Goal: Task Accomplishment & Management: Manage account settings

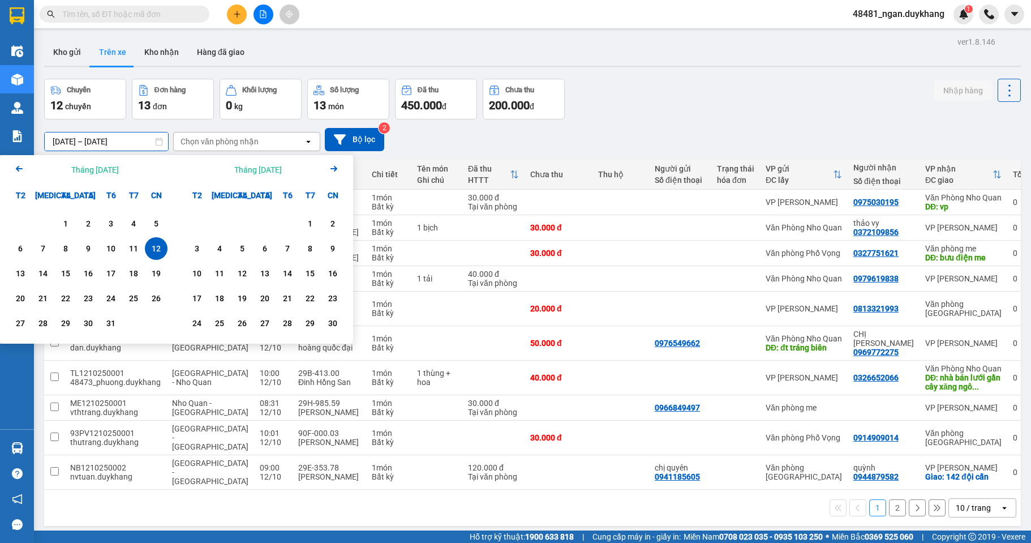
click at [152, 254] on div "12" at bounding box center [156, 249] width 16 height 14
type input "[DATE] – [DATE]"
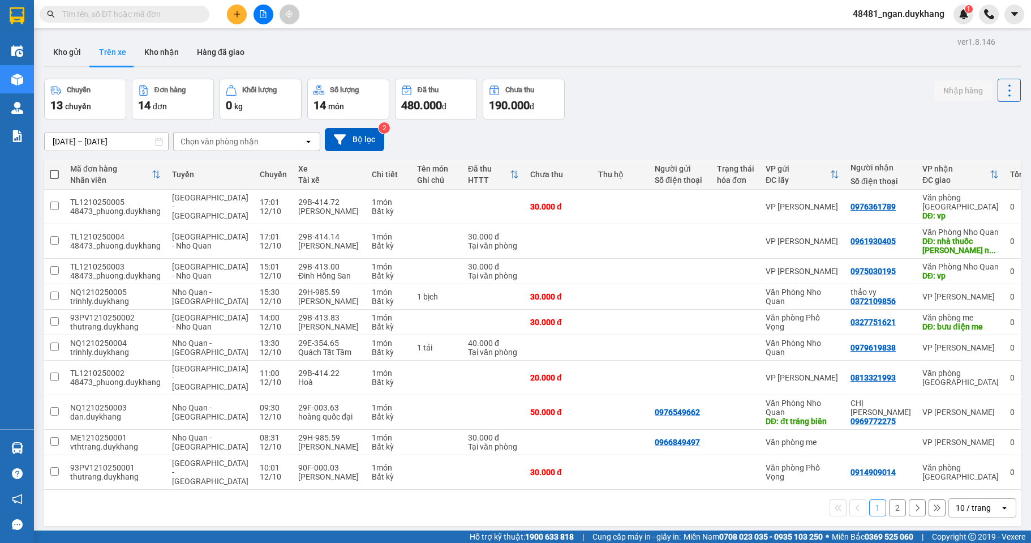
click at [734, 110] on div "Chuyến 13 chuyến Đơn hàng 14 đơn Khối lượng 0 kg Số lượng 14 món Đã thu 480.000…" at bounding box center [532, 99] width 977 height 41
click at [186, 12] on input "text" at bounding box center [129, 14] width 134 height 12
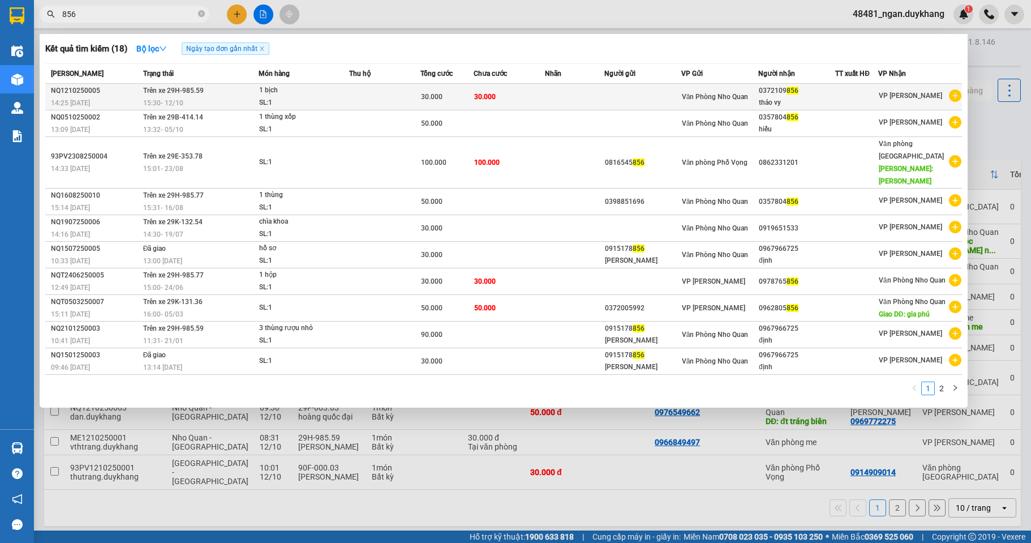
type input "856"
copy div "0372109 856"
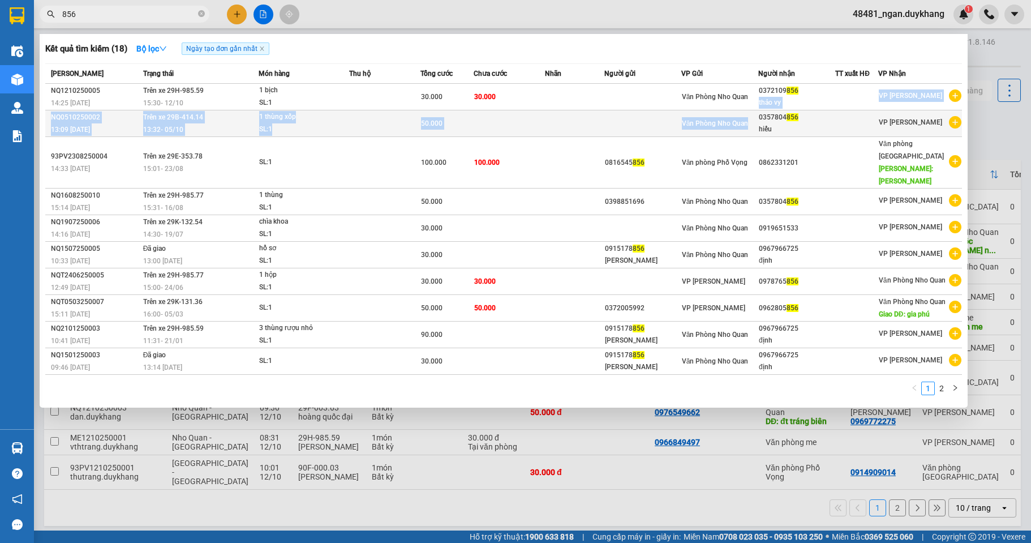
drag, startPoint x: 809, startPoint y: 92, endPoint x: 760, endPoint y: 117, distance: 55.9
click at [760, 117] on tbody "NQ1210250005 14:25 [DATE] Trên xe 29H-985.59 15:30 [DATE] 1 bịch SL: 1 30.000 3…" at bounding box center [503, 229] width 917 height 291
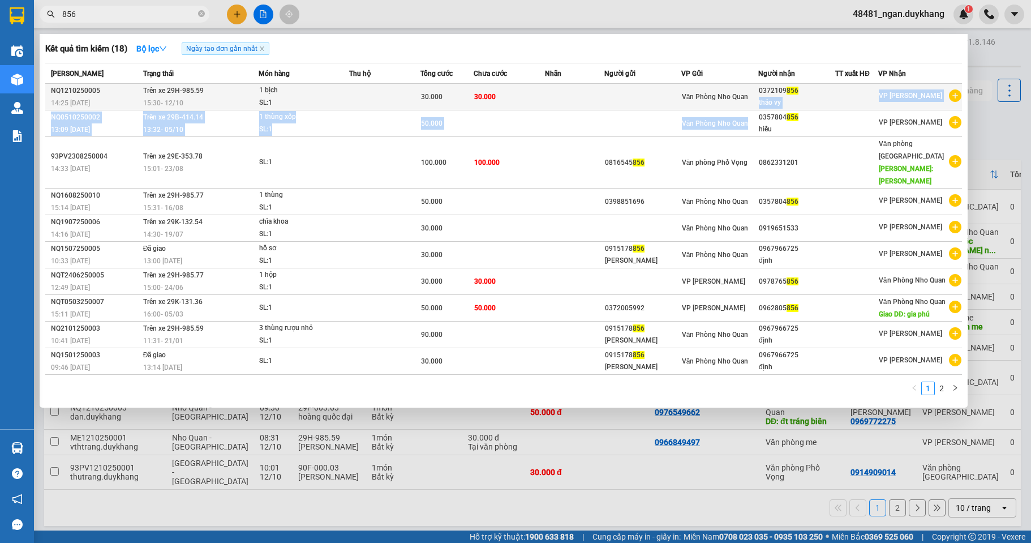
click at [830, 102] on div "thảo vy" at bounding box center [797, 103] width 76 height 12
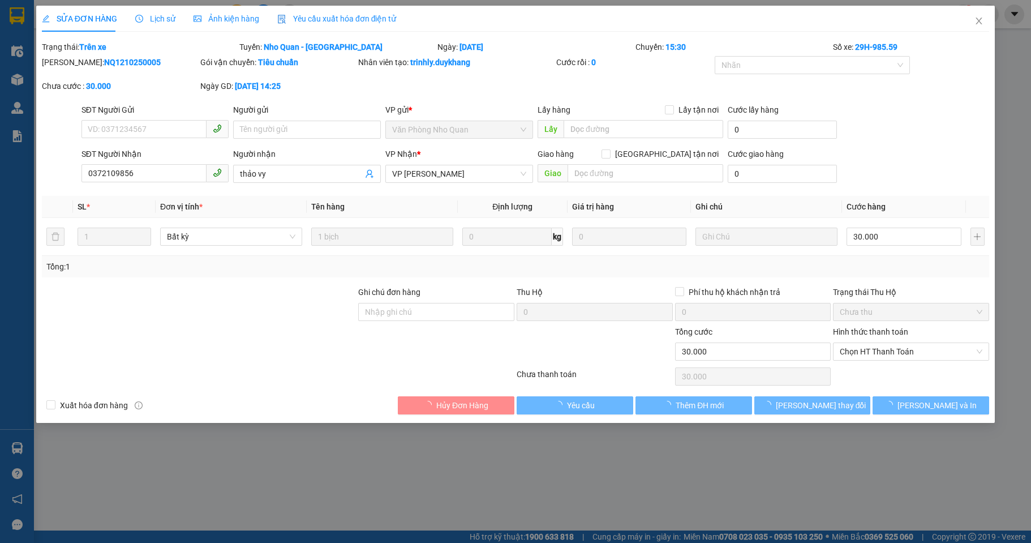
type input "0372109856"
type input "thảo vy"
type input "0"
type input "30.000"
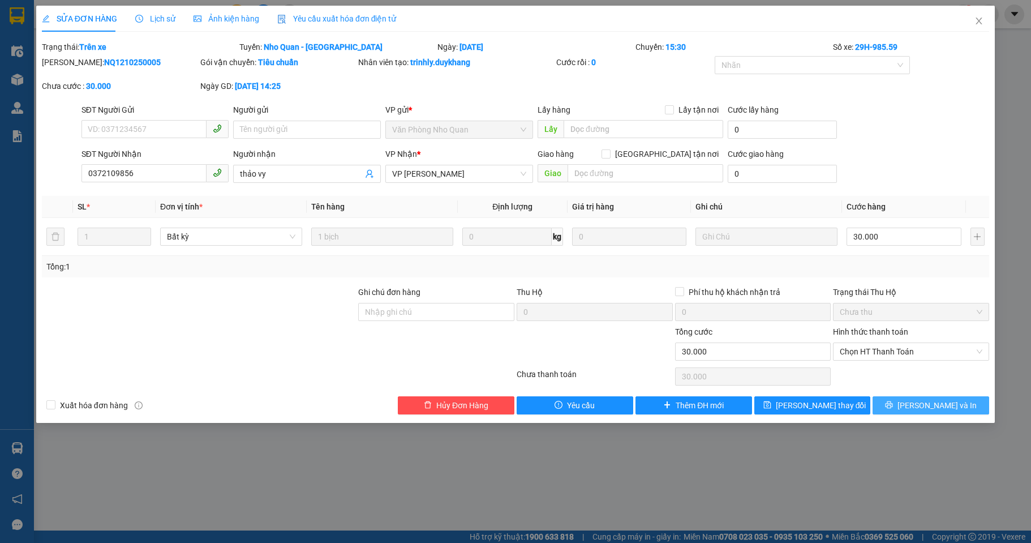
click at [913, 399] on button "[PERSON_NAME] và In" at bounding box center [931, 405] width 117 height 18
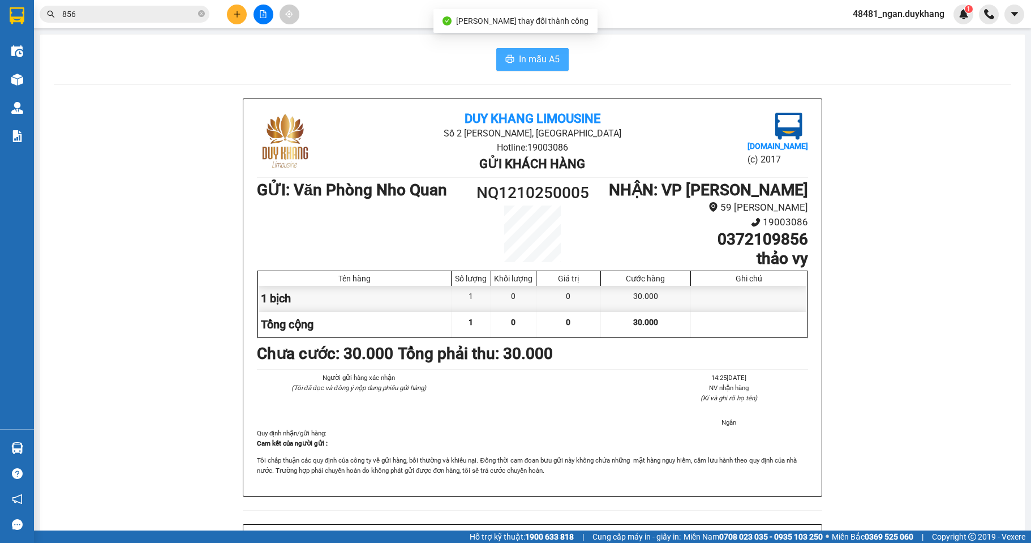
click at [525, 52] on span "In mẫu A5" at bounding box center [539, 59] width 41 height 14
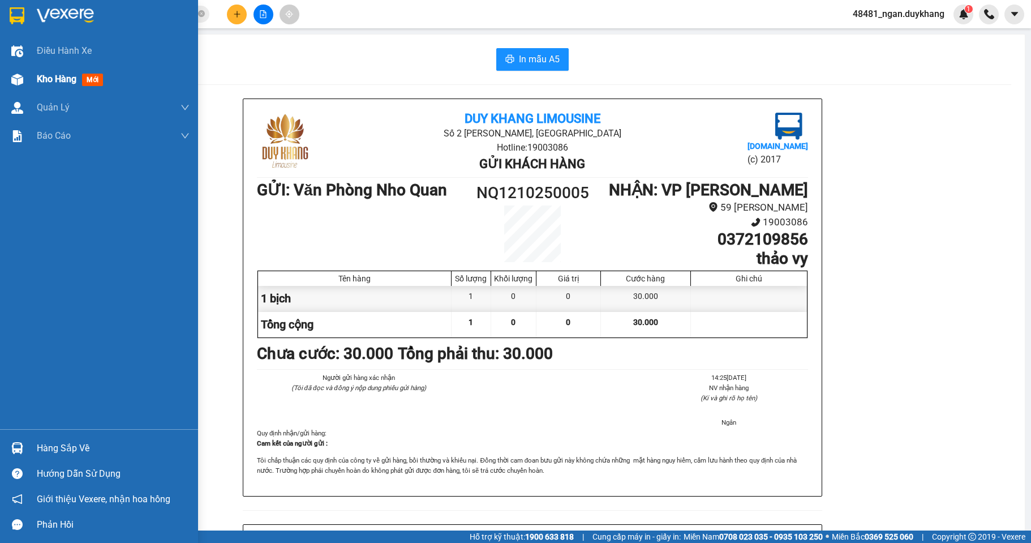
click at [22, 74] on img at bounding box center [17, 80] width 12 height 12
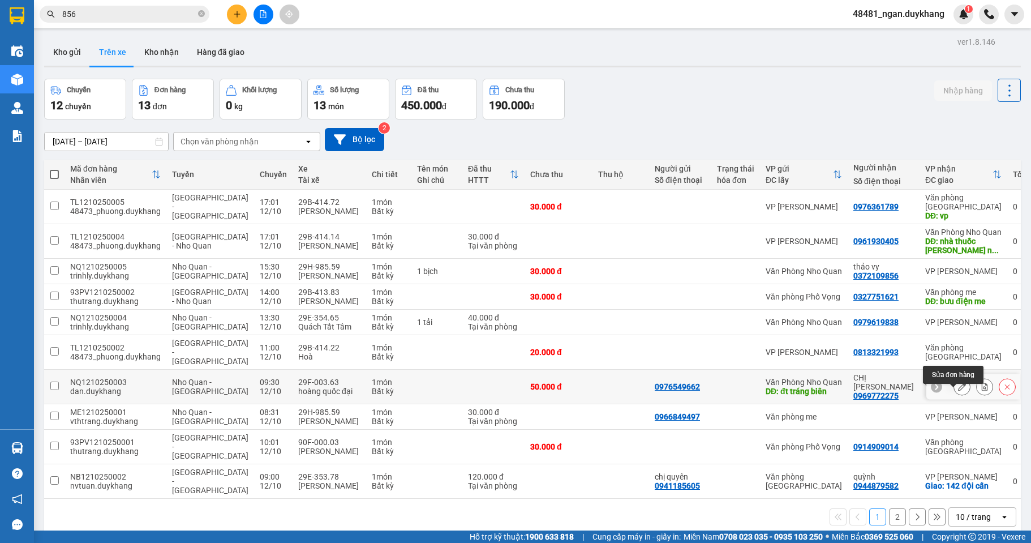
click at [958, 391] on icon at bounding box center [962, 387] width 8 height 8
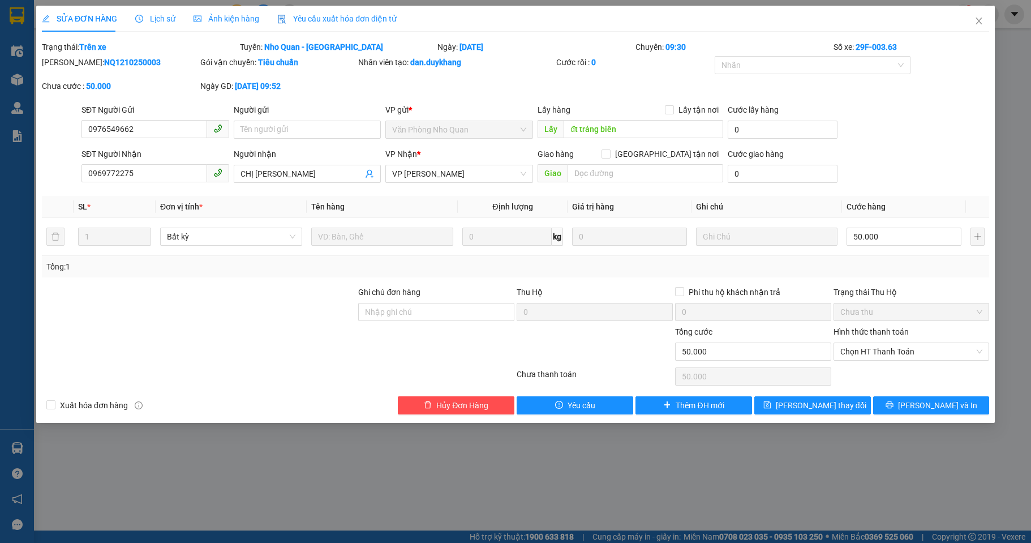
type input "0976549662"
type input "đt tráng biên"
type input "0969772275"
type input "CHỊ [PERSON_NAME]"
type input "0"
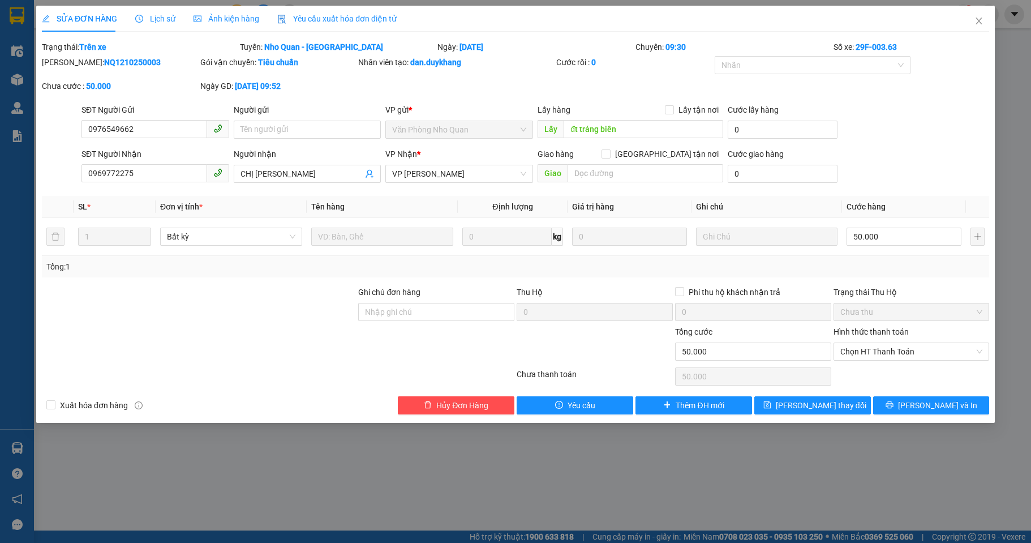
type input "50.000"
click at [878, 233] on input "50.000" at bounding box center [904, 237] width 114 height 18
type input "3"
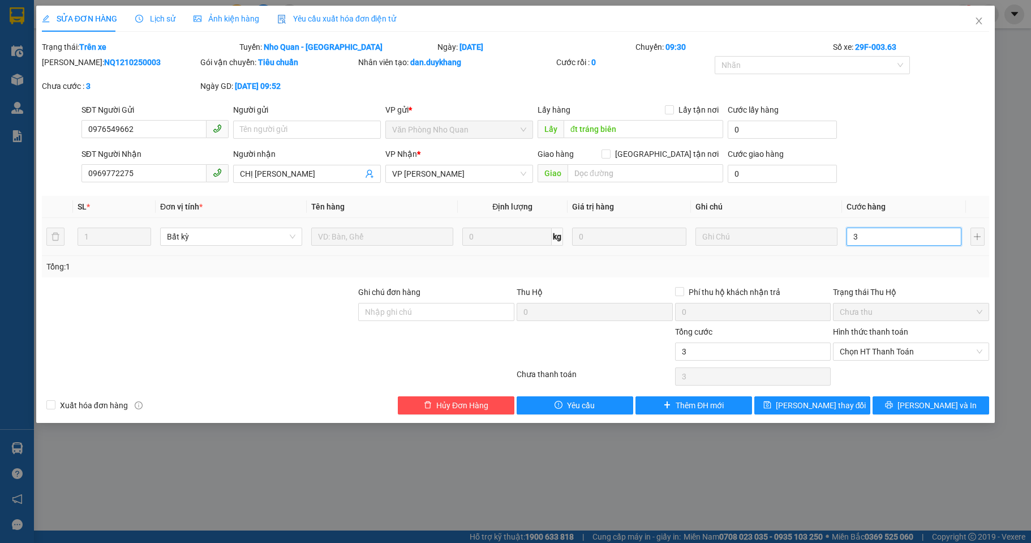
type input "30"
type input "30.000"
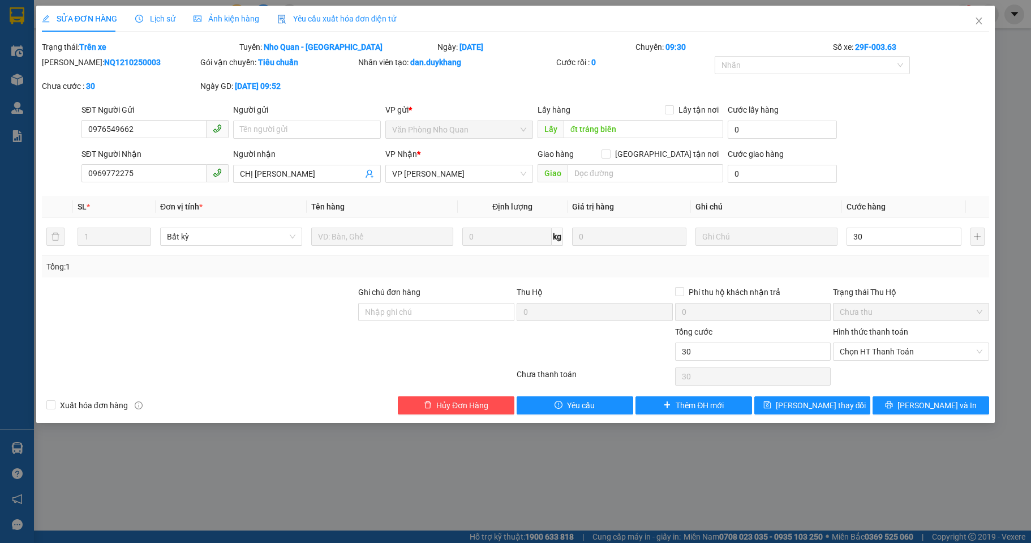
type input "30.000"
click at [867, 280] on div "Total Paid Fee 0 Total UnPaid Fee 50.000 Cash Collection Total Fee Trạng thái: …" at bounding box center [516, 228] width 948 height 374
click at [825, 406] on span "[PERSON_NAME] thay đổi" at bounding box center [821, 405] width 91 height 12
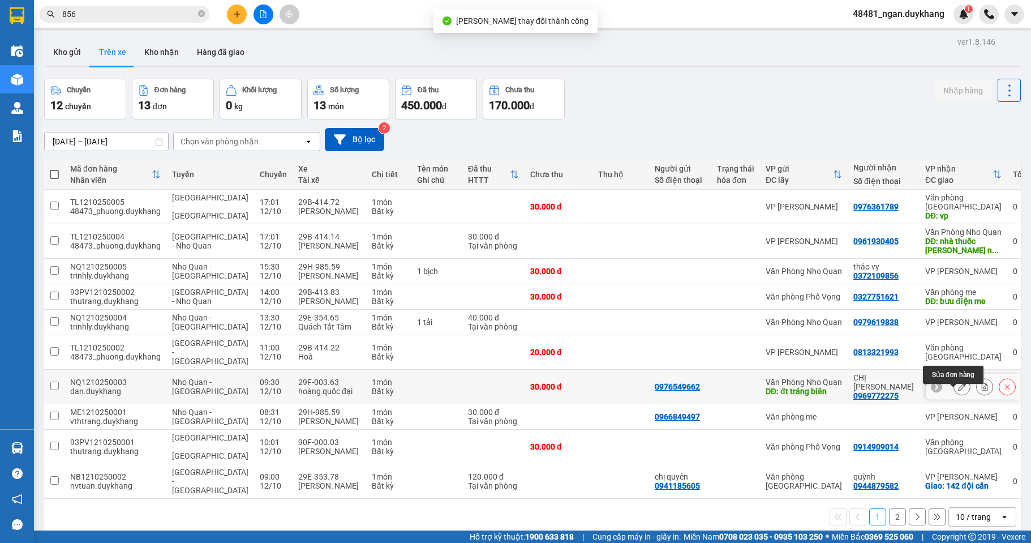
click at [958, 391] on icon at bounding box center [962, 387] width 8 height 8
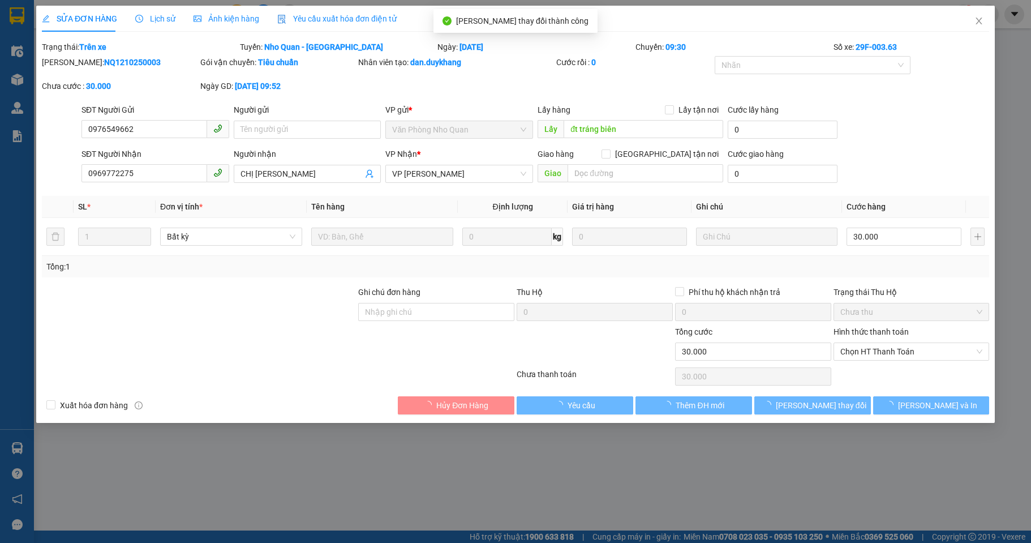
type input "0976549662"
type input "đt tráng biên"
type input "0969772275"
type input "CHỊ [PERSON_NAME]"
type input "0"
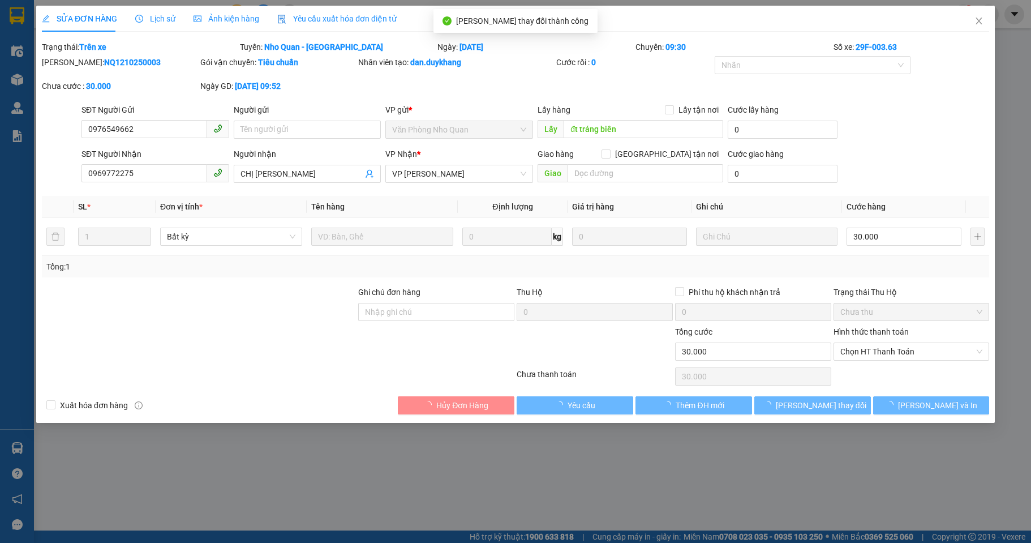
type input "30.000"
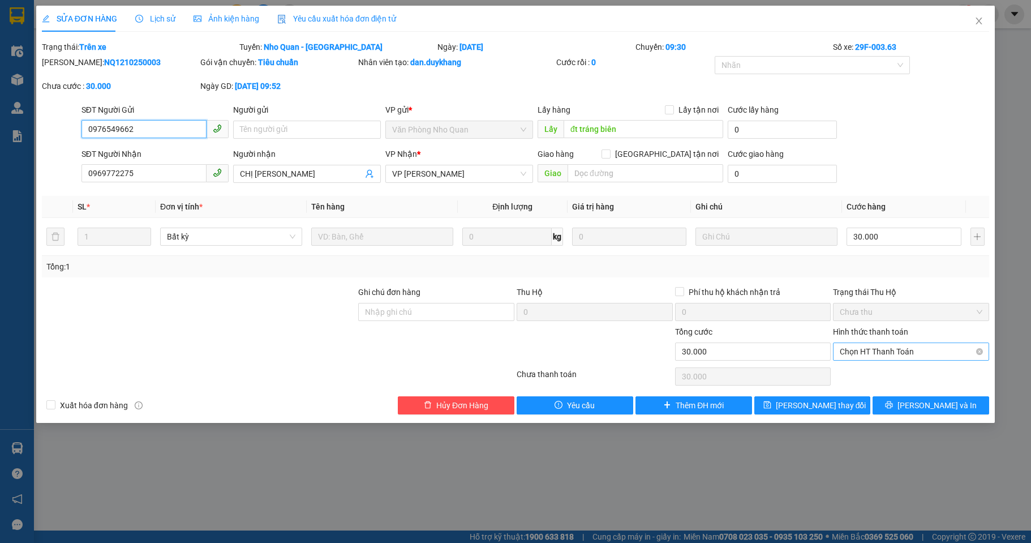
drag, startPoint x: 885, startPoint y: 350, endPoint x: 886, endPoint y: 357, distance: 7.4
click at [885, 350] on span "Chọn HT Thanh Toán" at bounding box center [911, 351] width 143 height 17
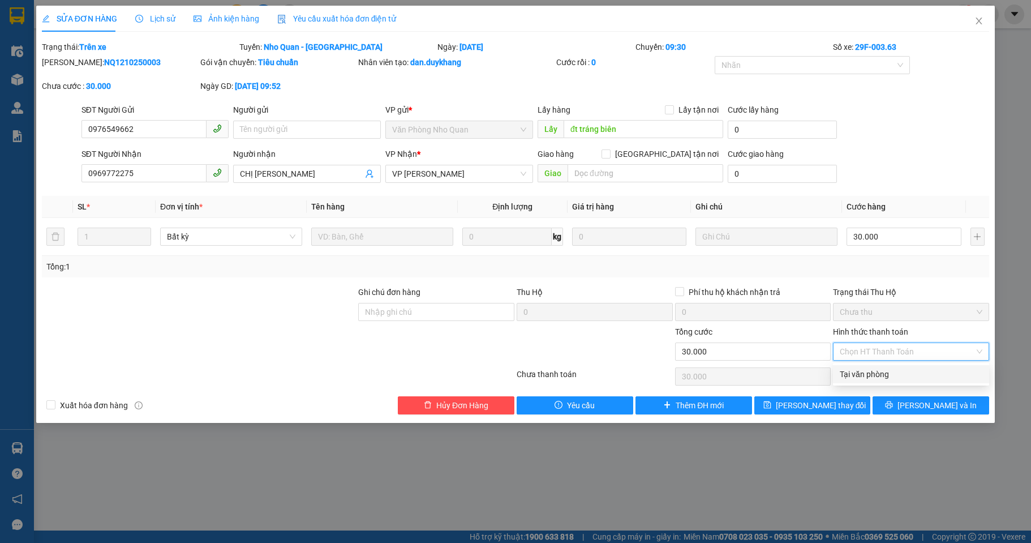
click at [885, 372] on div "Tại văn phòng" at bounding box center [911, 374] width 143 height 12
type input "0"
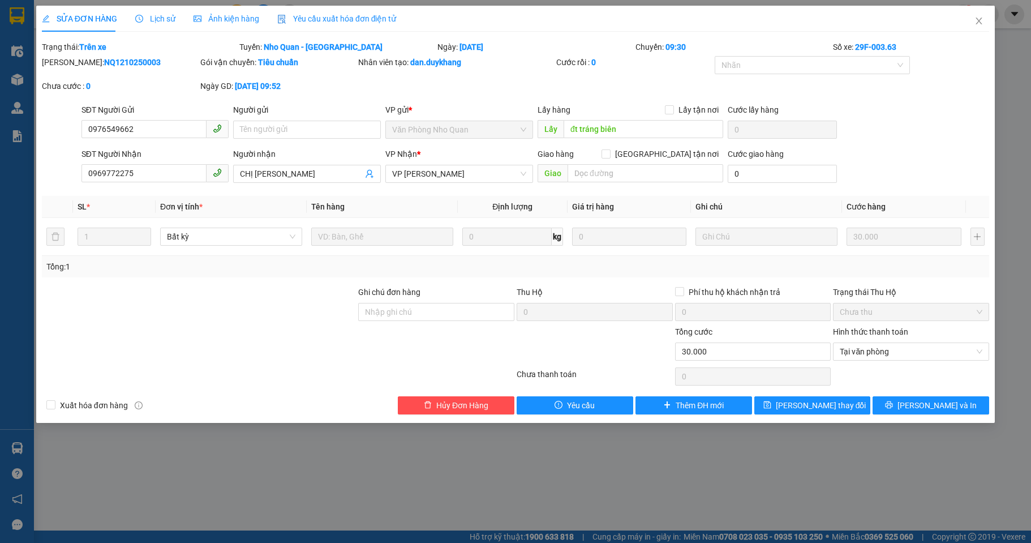
drag, startPoint x: 137, startPoint y: 62, endPoint x: 72, endPoint y: 62, distance: 65.1
click at [72, 62] on div "Mã ĐH: NQ1210250003" at bounding box center [120, 62] width 156 height 12
copy b "NQ1210250003"
click at [896, 403] on button "[PERSON_NAME] và In" at bounding box center [931, 405] width 117 height 18
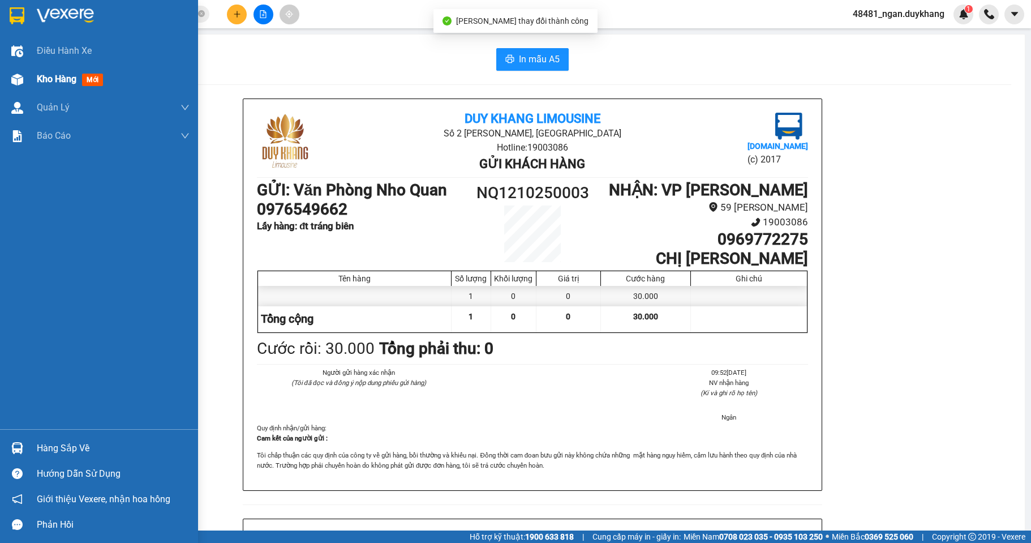
click at [19, 86] on div at bounding box center [17, 80] width 20 height 20
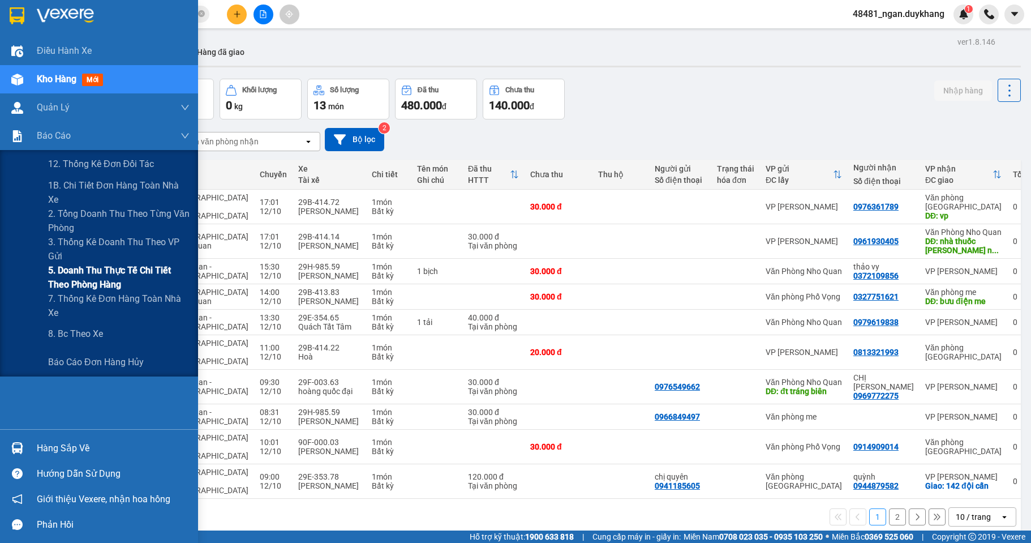
click at [66, 277] on span "5. Doanh thu thực tế chi tiết theo phòng hàng" at bounding box center [119, 277] width 142 height 28
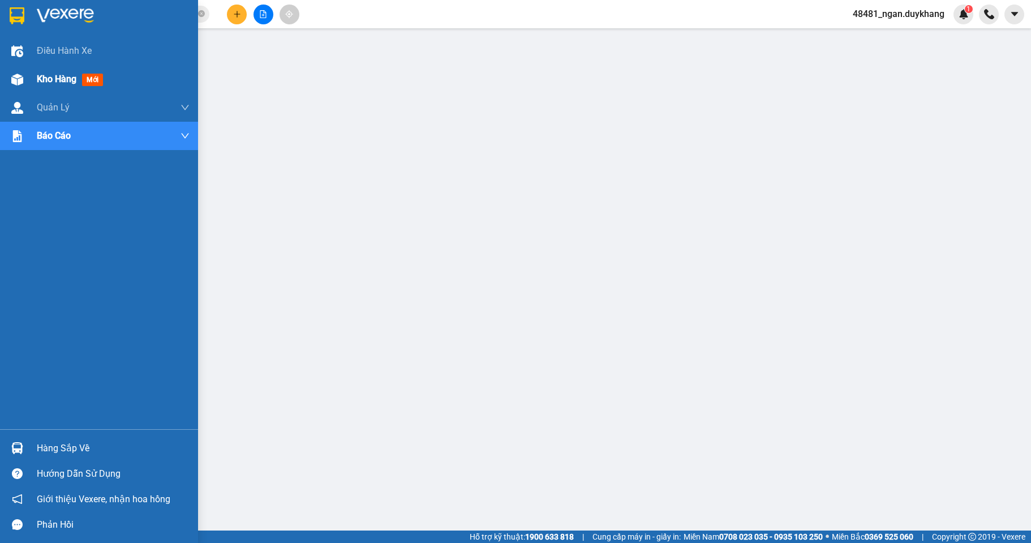
click at [21, 79] on img at bounding box center [17, 80] width 12 height 12
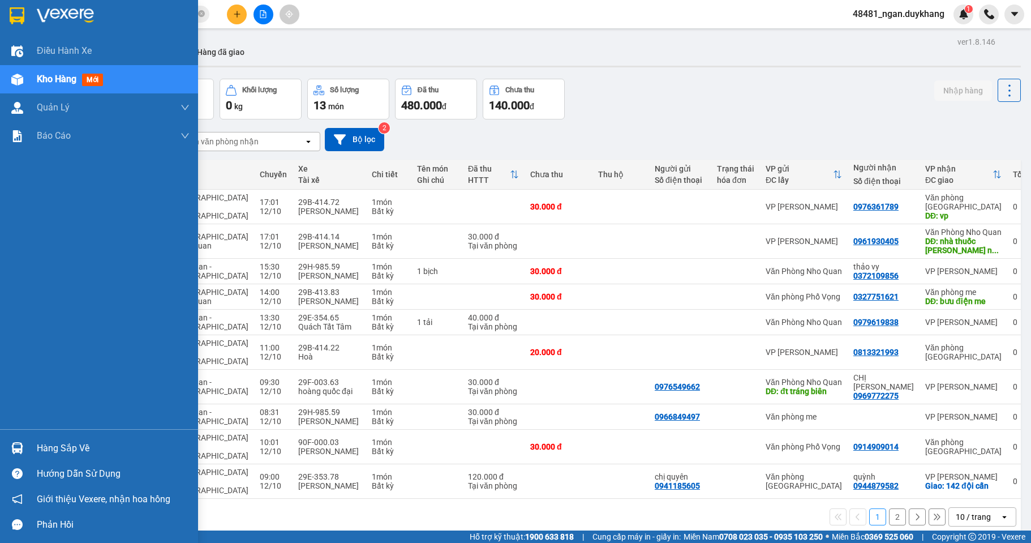
click at [29, 451] on div "Hàng sắp về" at bounding box center [99, 447] width 198 height 25
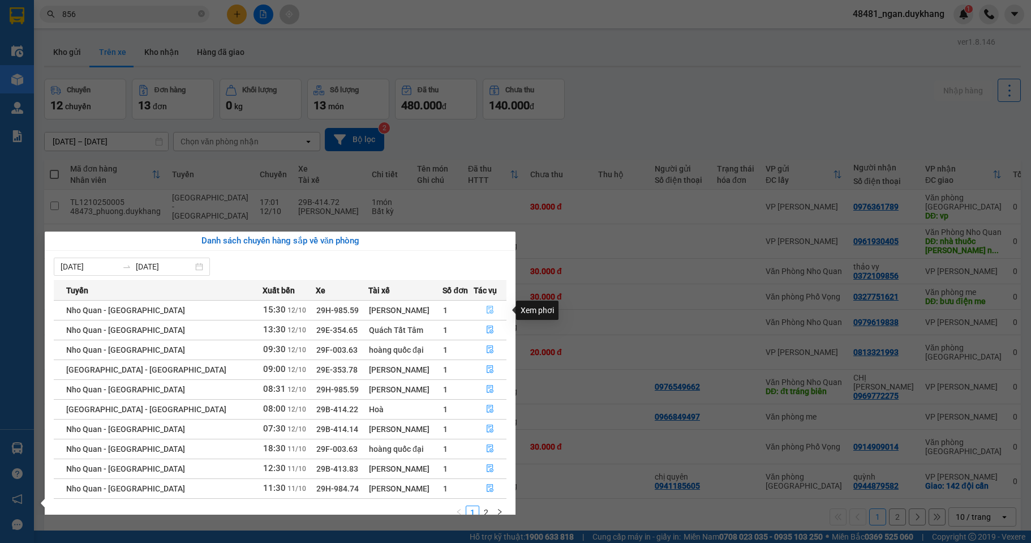
click at [487, 309] on icon "file-done" at bounding box center [490, 310] width 8 height 8
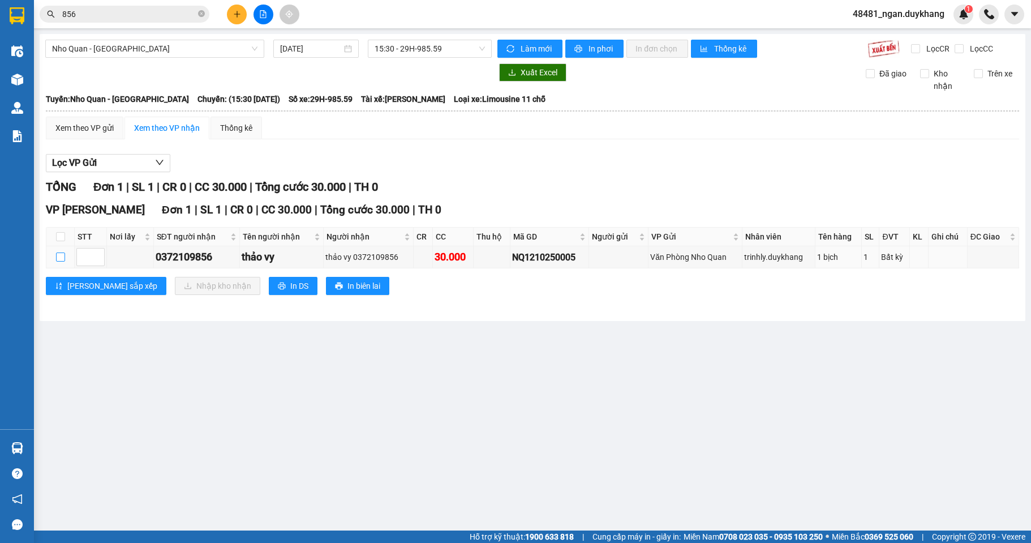
drag, startPoint x: 61, startPoint y: 256, endPoint x: 153, endPoint y: 275, distance: 94.1
click at [61, 256] on input "checkbox" at bounding box center [60, 256] width 9 height 9
checkbox input "true"
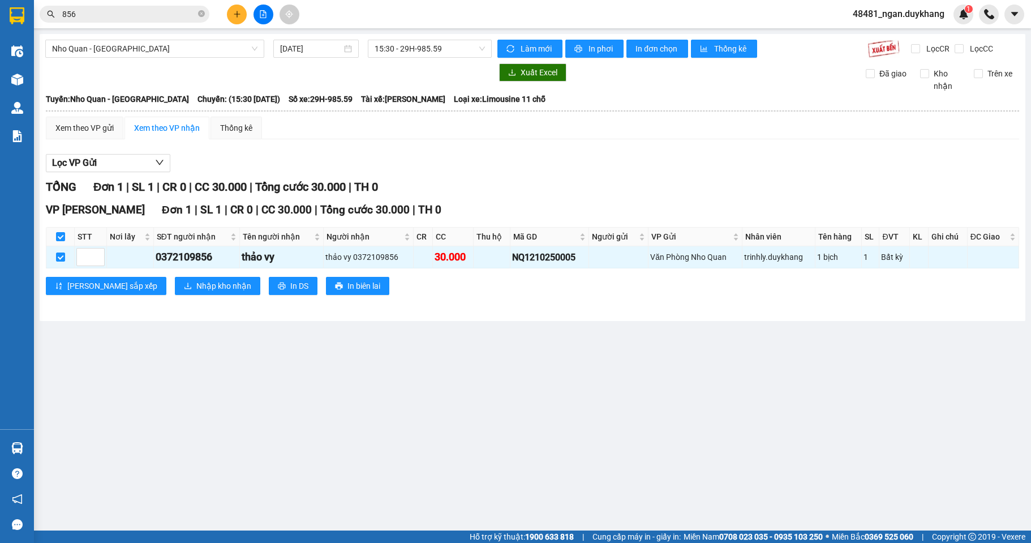
click at [153, 275] on div "VP [PERSON_NAME] Đơn 1 | SL 1 | CR 0 | CC 30.000 | Tổng cước 30.000 | TH 0 STT …" at bounding box center [533, 253] width 974 height 102
click at [196, 284] on span "Nhập kho nhận" at bounding box center [223, 286] width 55 height 12
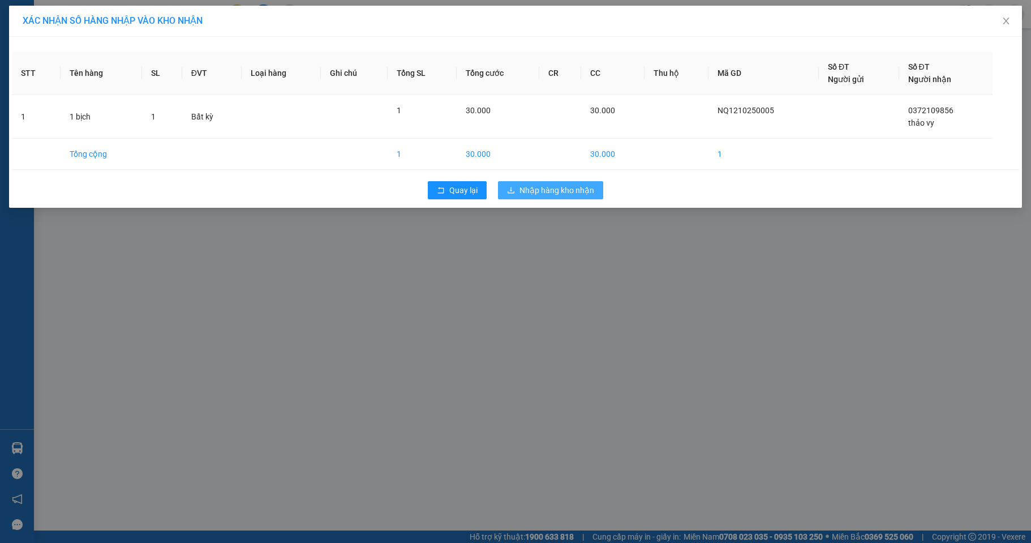
click at [541, 192] on span "Nhập hàng kho nhận" at bounding box center [557, 190] width 75 height 12
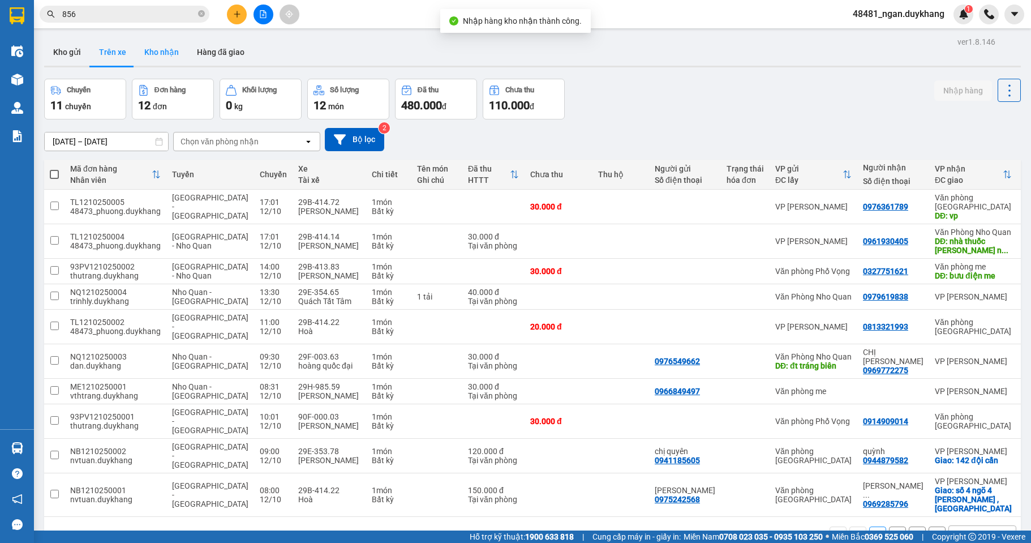
click at [163, 59] on button "Kho nhận" at bounding box center [161, 51] width 53 height 27
type input "[DATE] – [DATE]"
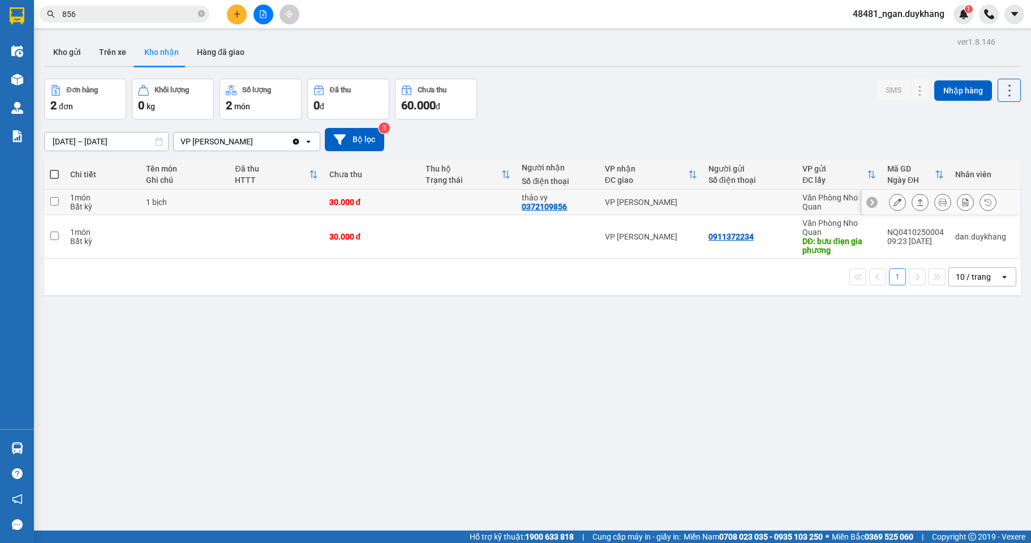
click at [894, 200] on button at bounding box center [898, 202] width 16 height 20
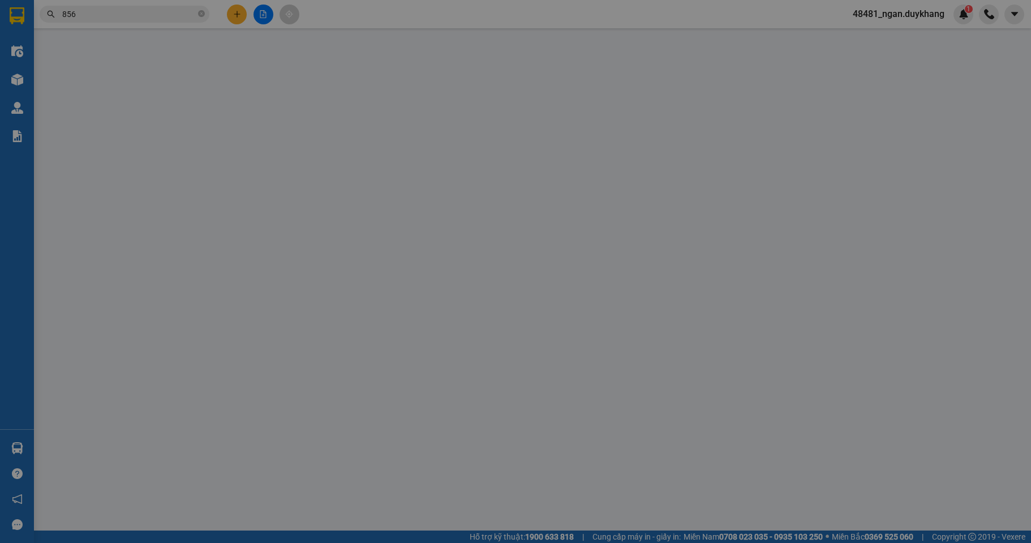
type input "0372109856"
type input "thảo vy"
type input "0"
type input "30.000"
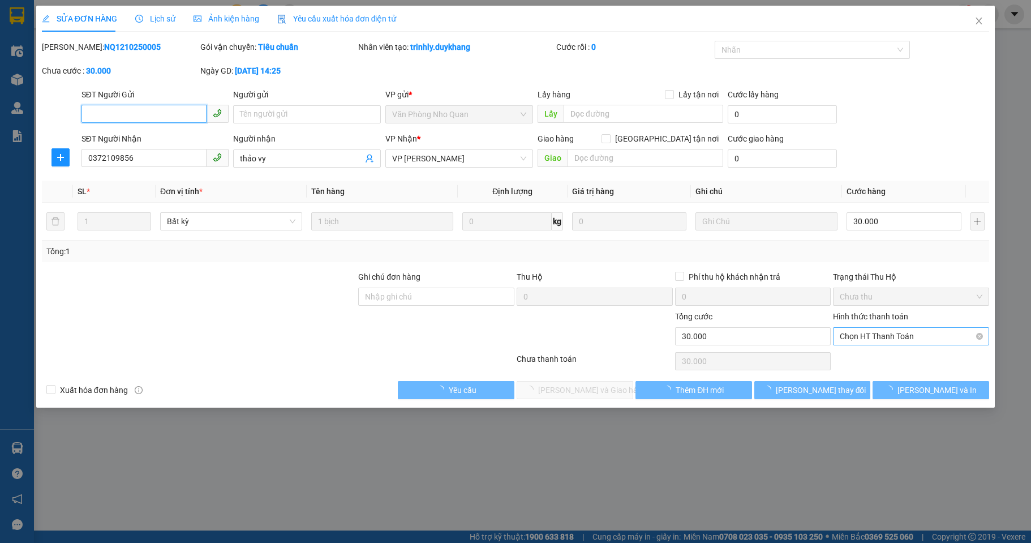
click at [922, 340] on span "Chọn HT Thanh Toán" at bounding box center [911, 336] width 143 height 17
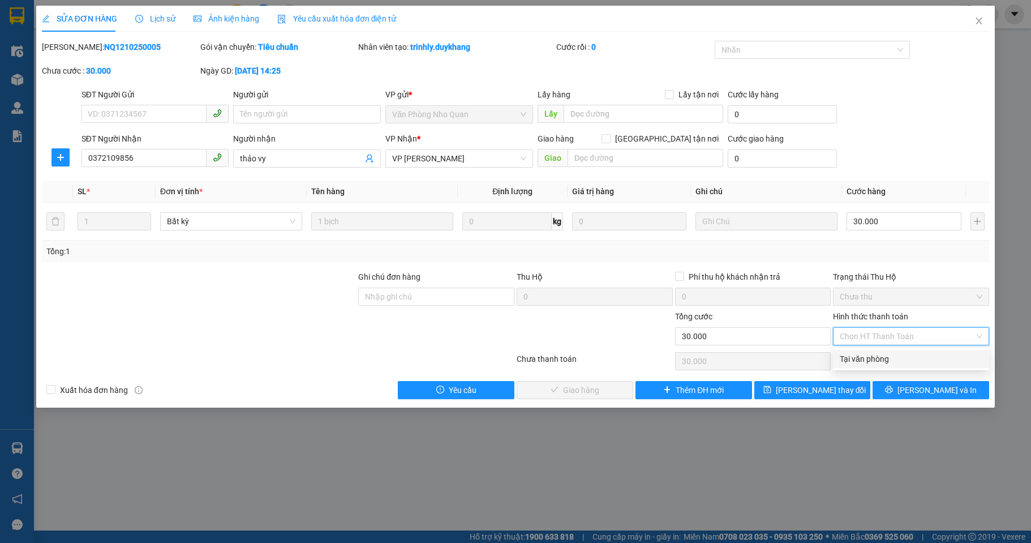
click at [902, 357] on div "Tại văn phòng" at bounding box center [911, 359] width 143 height 12
type input "0"
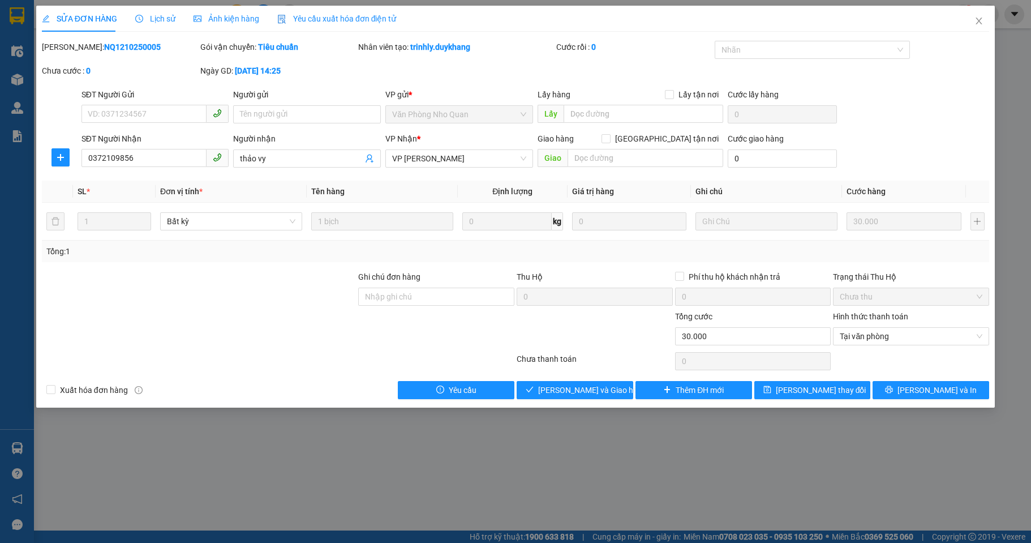
drag, startPoint x: 127, startPoint y: 49, endPoint x: 71, endPoint y: 50, distance: 56.1
click at [104, 50] on b "NQ1210250005" at bounding box center [132, 46] width 57 height 9
copy b "NQ1210250005"
click at [593, 388] on span "[PERSON_NAME] và Giao hàng" at bounding box center [592, 390] width 109 height 12
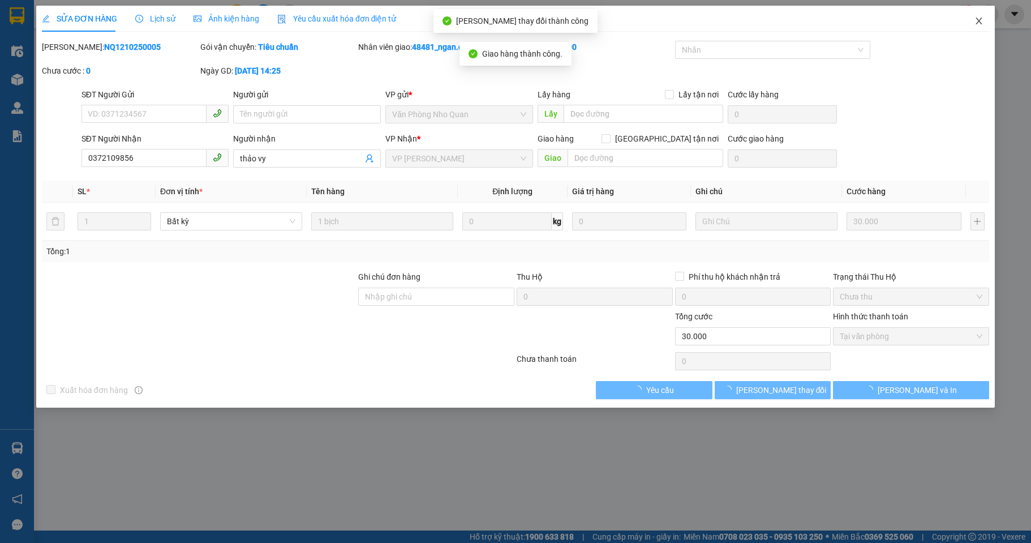
click at [979, 22] on icon "close" at bounding box center [979, 21] width 6 height 7
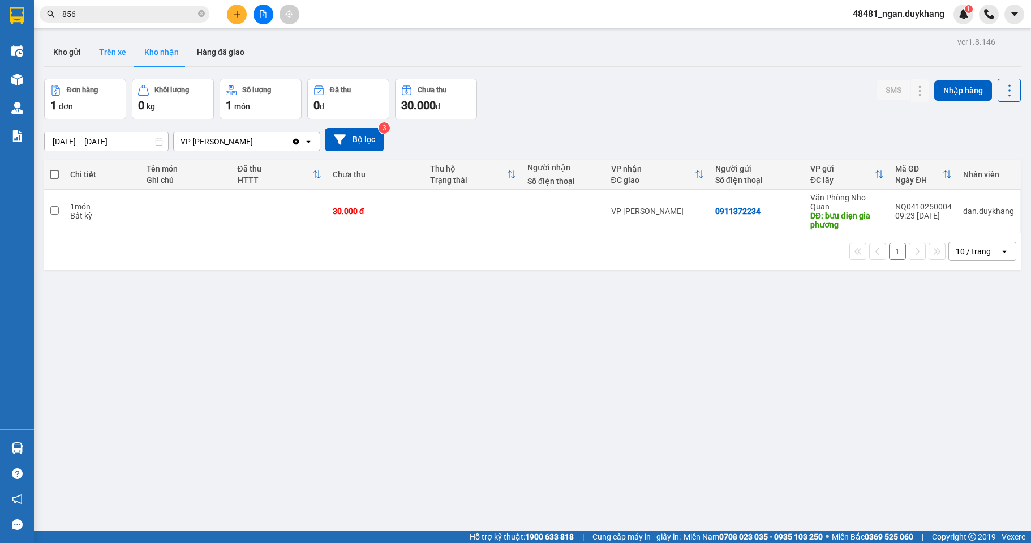
click at [115, 56] on button "Trên xe" at bounding box center [112, 51] width 45 height 27
type input "[DATE] – [DATE]"
